Goal: Find specific page/section: Find specific page/section

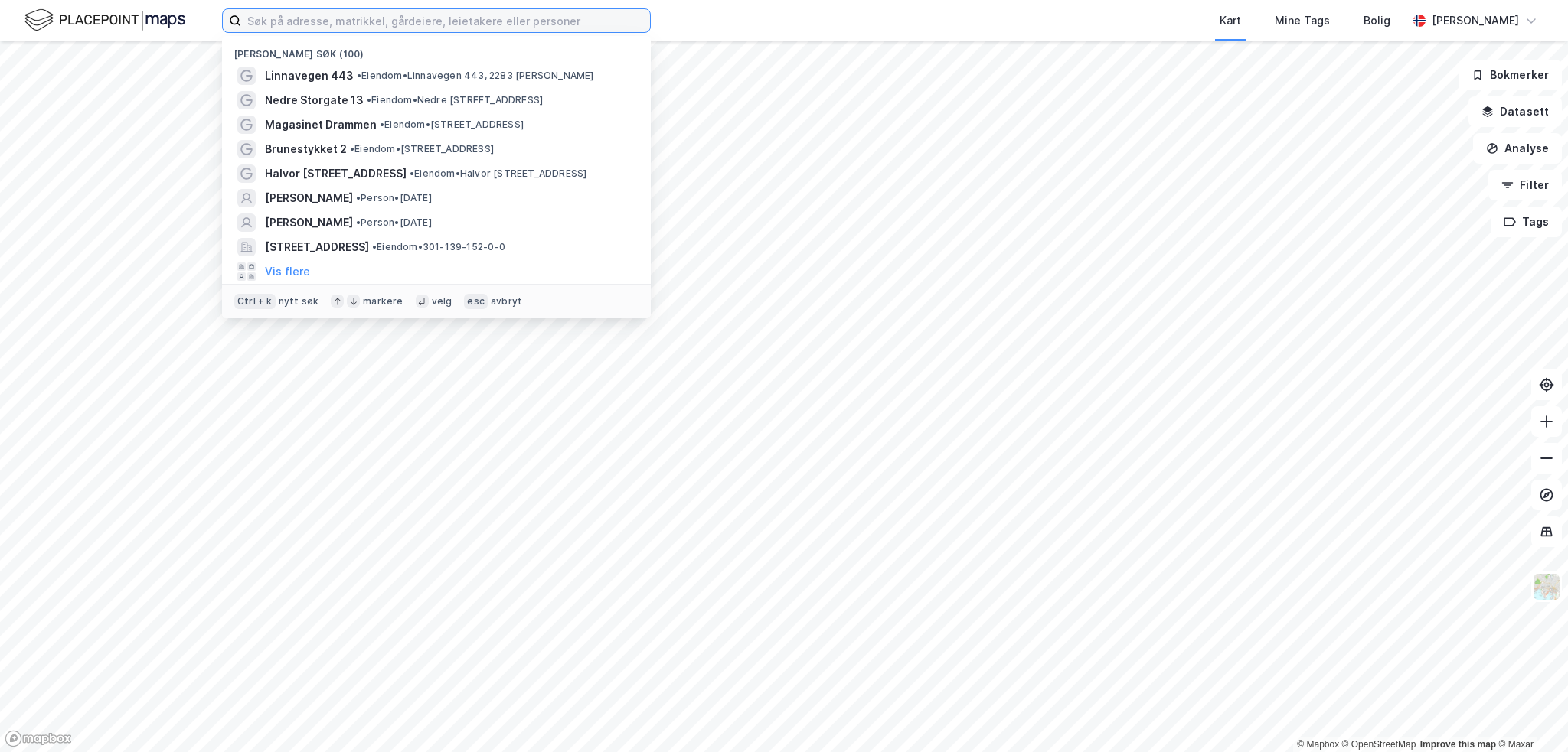
click at [299, 27] on input at bounding box center [446, 21] width 409 height 23
paste input "Tollbugata 24"
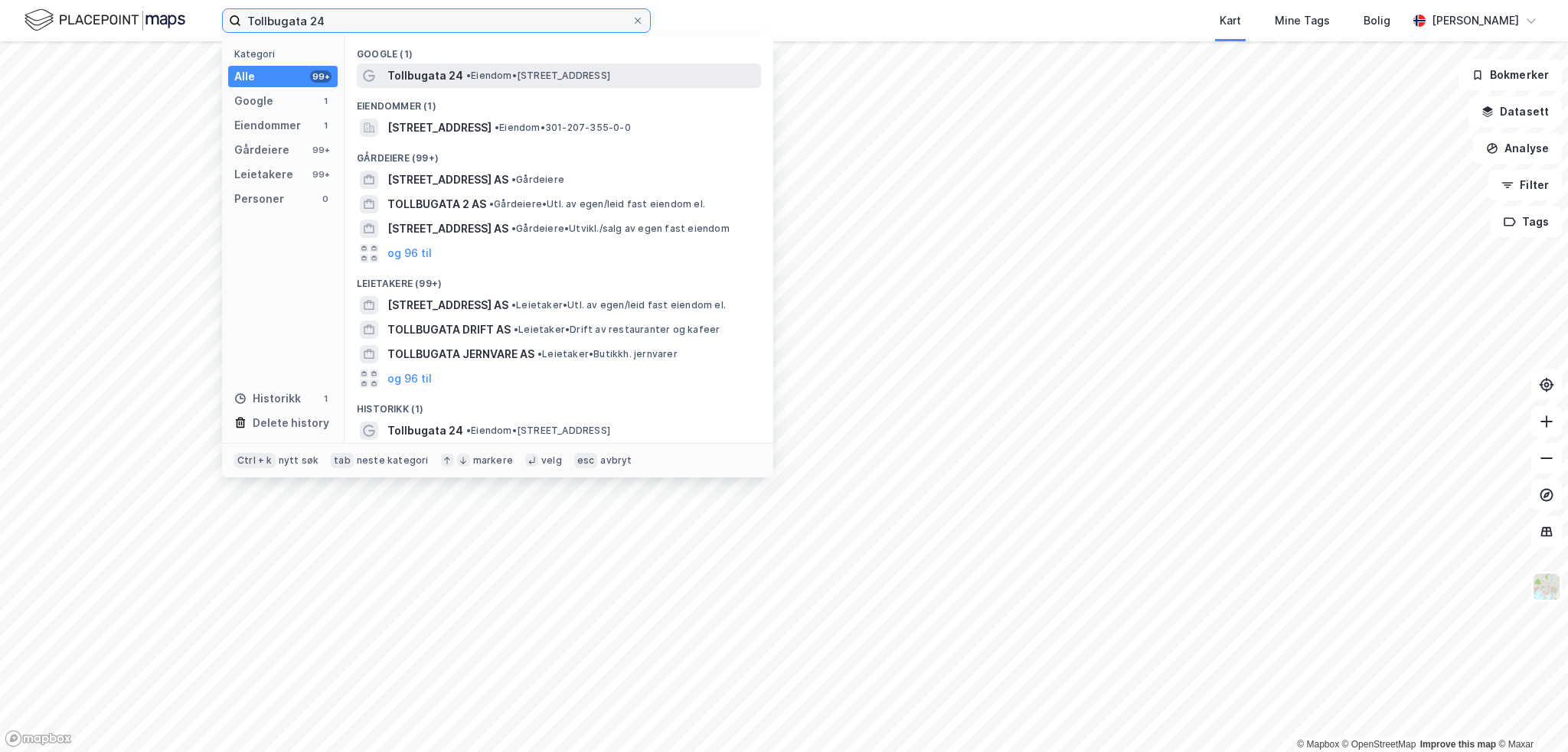
type input "Tollbugata 24"
click at [414, 81] on span "Tollbugata 24" at bounding box center [425, 76] width 76 height 18
